Goal: Information Seeking & Learning: Learn about a topic

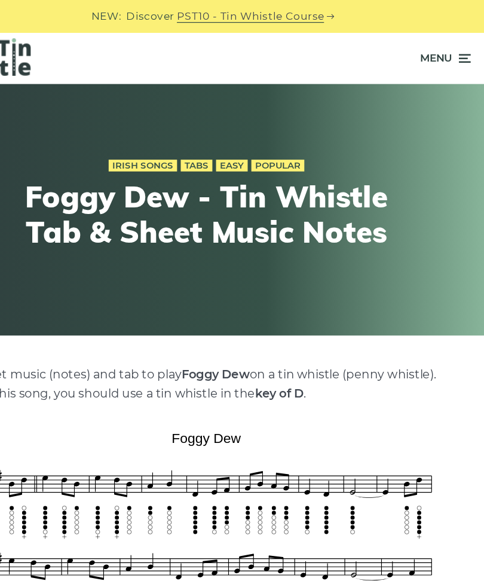
click at [445, 45] on icon at bounding box center [451, 47] width 12 height 14
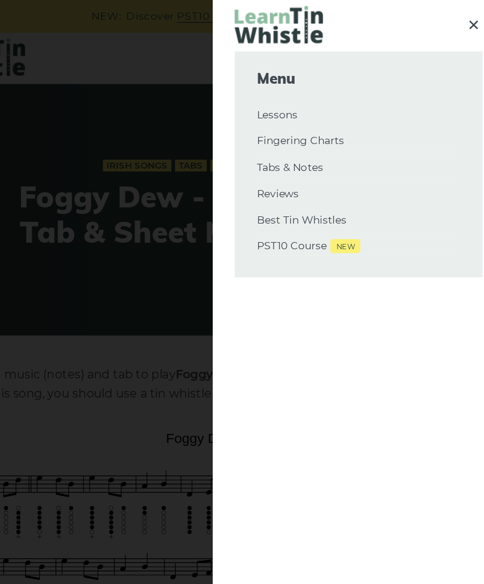
click at [283, 118] on link "Fingering Charts" at bounding box center [366, 115] width 166 height 14
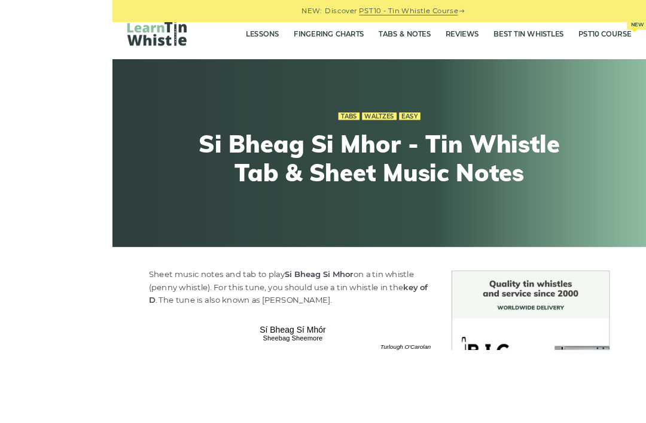
scroll to position [36, 0]
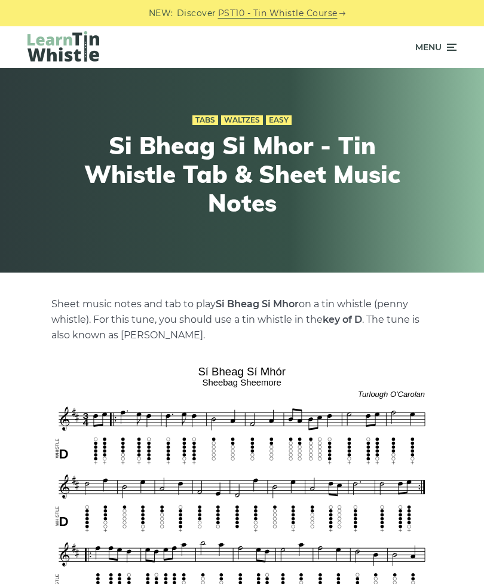
scroll to position [36, 0]
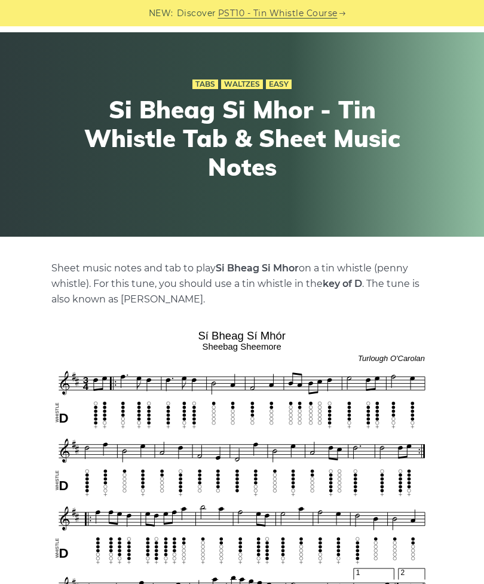
click at [104, 20] on div "NEW: Discover PST10 - Tin Whistle Course" at bounding box center [242, 13] width 484 height 26
click at [329, 15] on link "PST10 - Tin Whistle Course" at bounding box center [278, 14] width 120 height 14
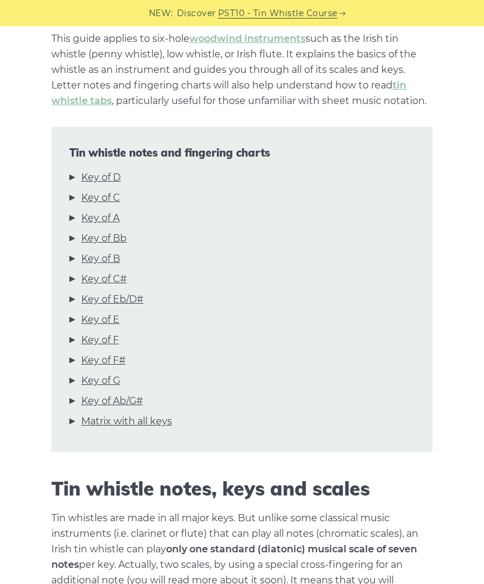
click at [89, 177] on link "Key of D" at bounding box center [100, 178] width 39 height 16
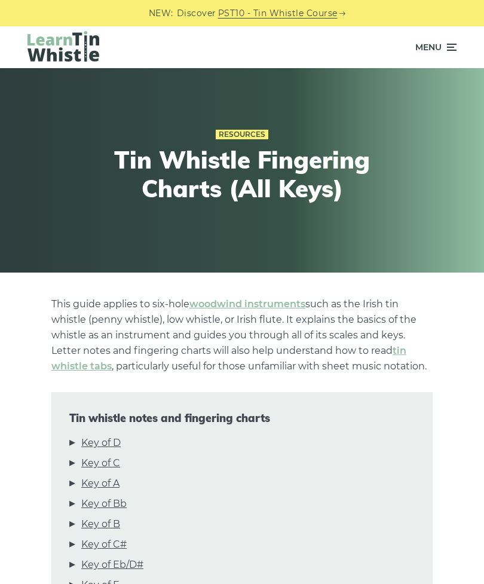
click at [457, 42] on icon at bounding box center [451, 47] width 12 height 14
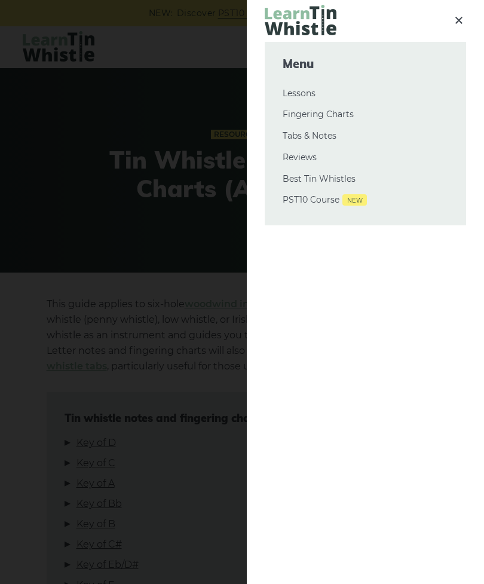
click at [331, 132] on link "Tabs & Notes" at bounding box center [366, 136] width 166 height 14
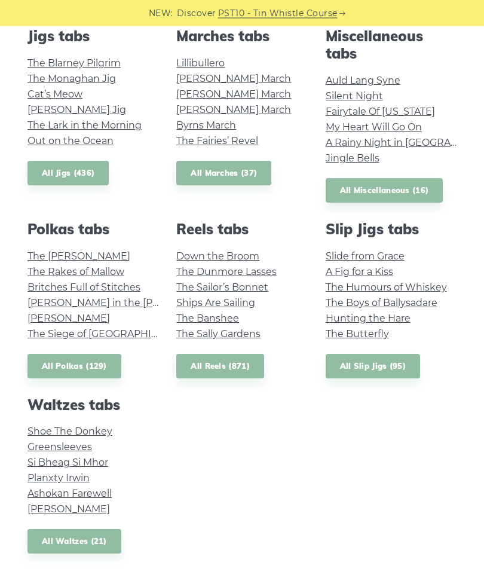
scroll to position [603, 0]
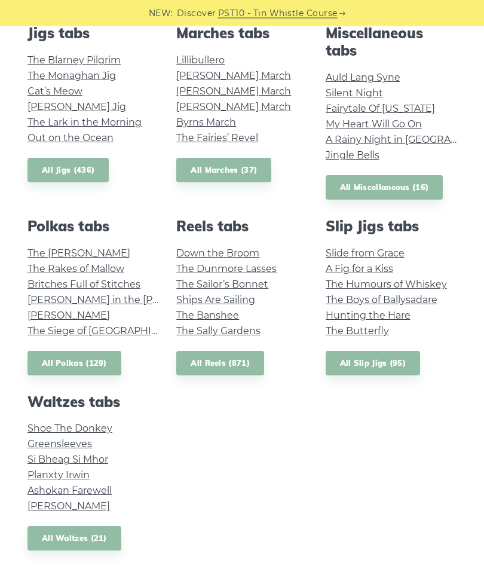
click at [401, 105] on link "Fairytale Of [US_STATE]" at bounding box center [380, 108] width 109 height 11
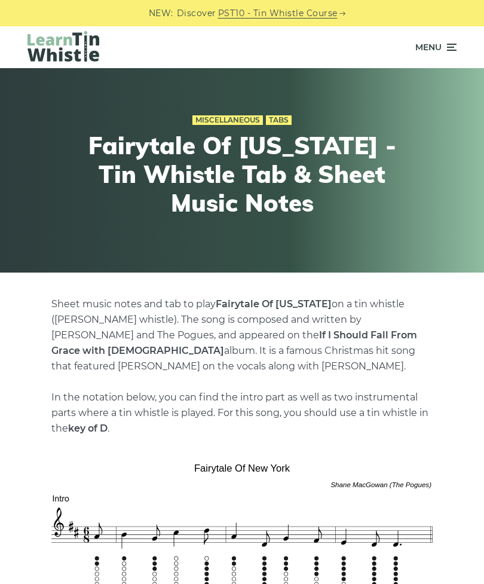
click at [454, 51] on icon at bounding box center [451, 47] width 12 height 14
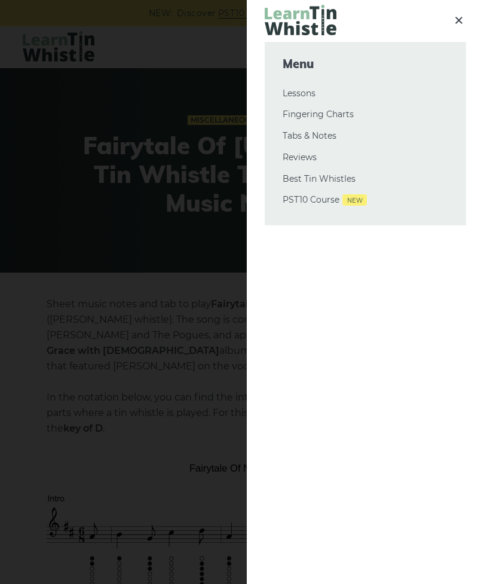
click at [328, 135] on link "Tabs & Notes" at bounding box center [366, 136] width 166 height 14
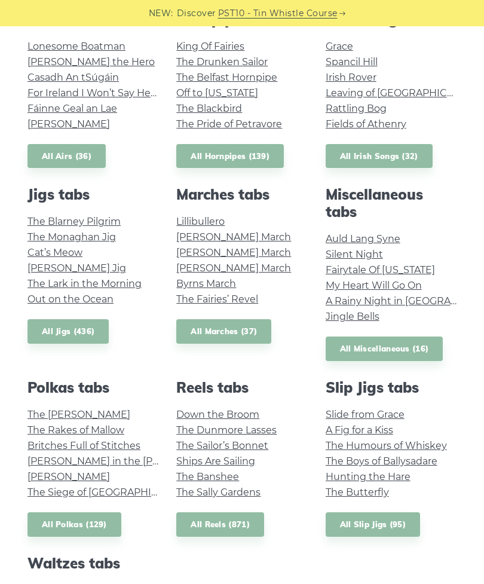
scroll to position [425, 0]
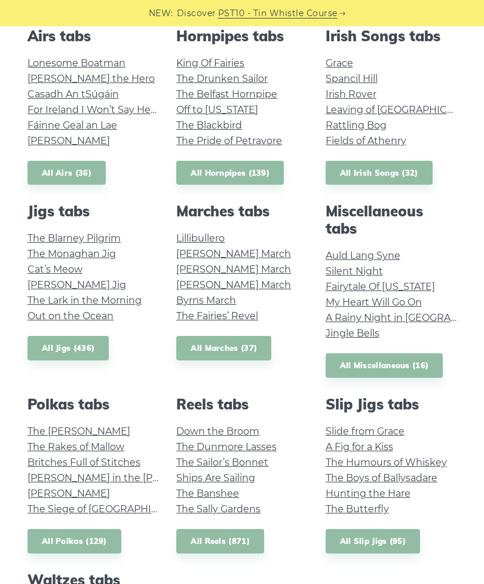
click at [339, 64] on link "Grace" at bounding box center [340, 62] width 28 height 11
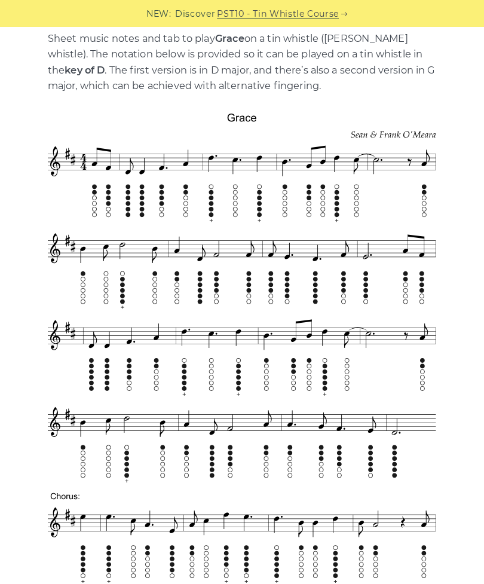
scroll to position [276, 0]
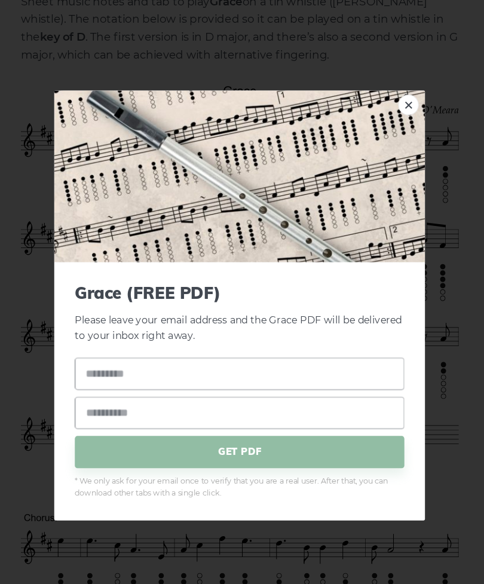
click at [420, 287] on div "× Grace (FREE PDF) Please leave your email address and the Grace PDF will be de…" at bounding box center [242, 292] width 484 height 584
click at [398, 303] on div "× Grace (FREE PDF) Please leave your email address and the Grace PDF will be de…" at bounding box center [242, 292] width 484 height 584
click at [380, 108] on link "×" at bounding box center [389, 117] width 18 height 18
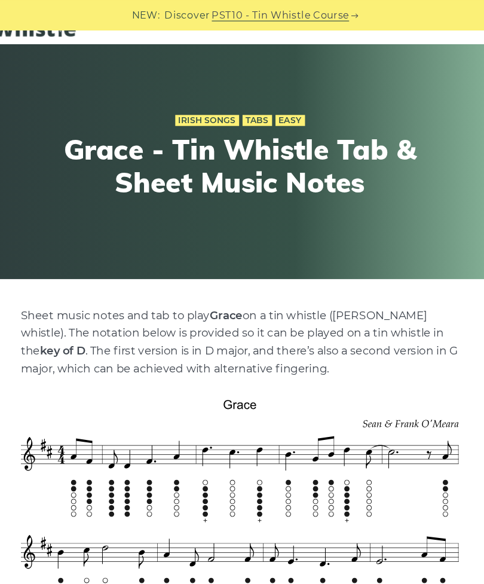
scroll to position [0, 0]
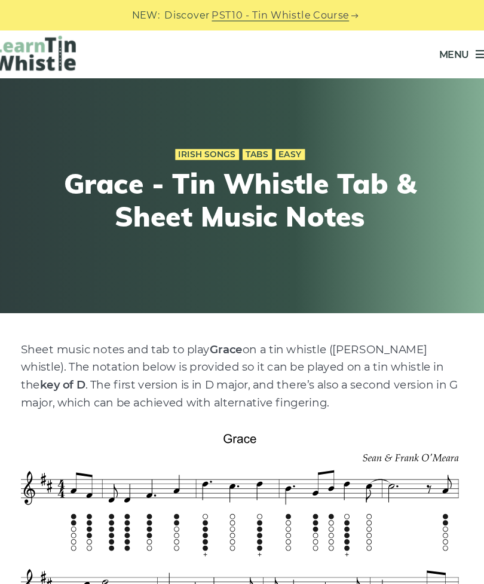
click at [416, 44] on span "Menu" at bounding box center [429, 47] width 26 height 30
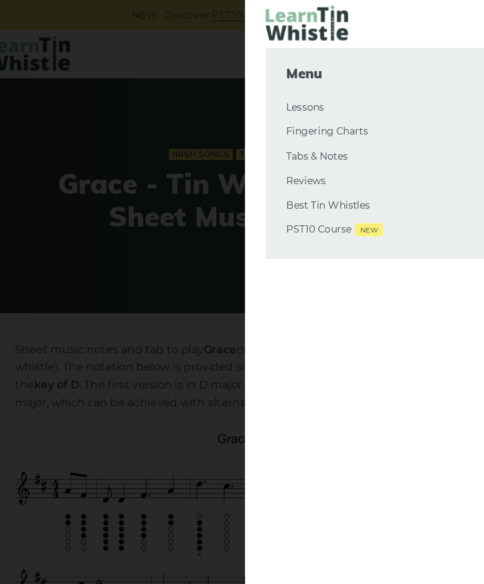
click at [295, 132] on link "Tabs & Notes" at bounding box center [366, 136] width 166 height 14
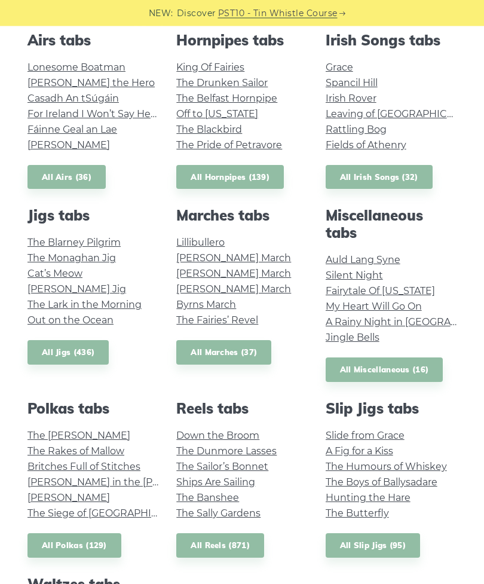
scroll to position [428, 0]
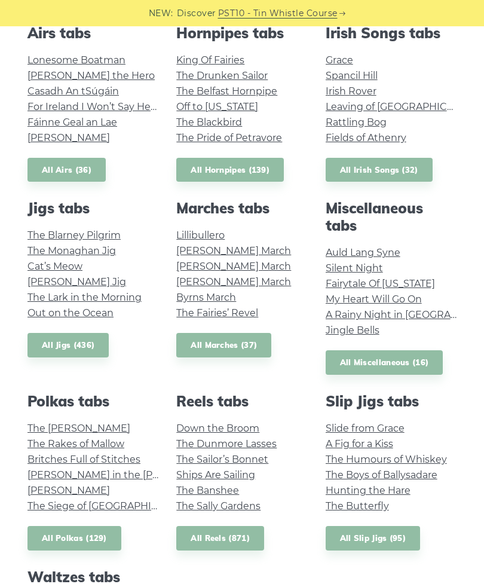
click at [102, 421] on li "The [PERSON_NAME]" at bounding box center [93, 429] width 131 height 16
click at [74, 423] on link "The [PERSON_NAME]" at bounding box center [79, 428] width 103 height 11
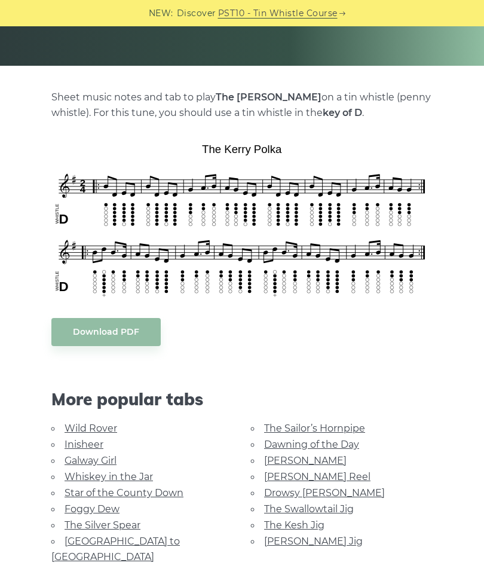
scroll to position [219, 0]
